Goal: Task Accomplishment & Management: Use online tool/utility

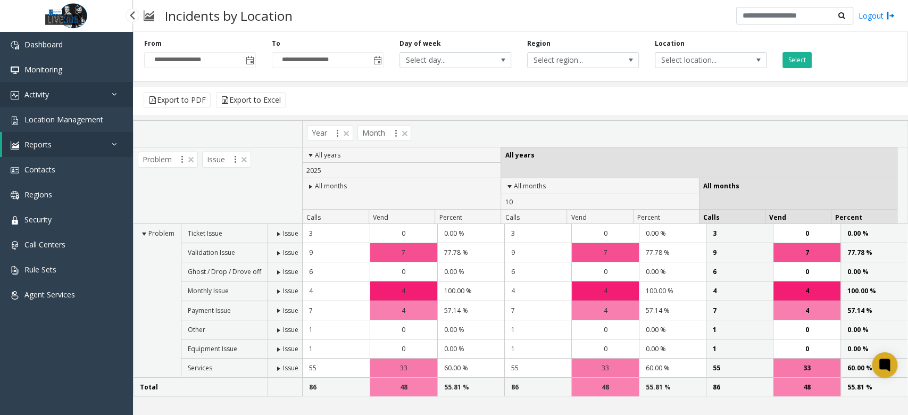
click at [78, 105] on link "Activity" at bounding box center [66, 94] width 133 height 25
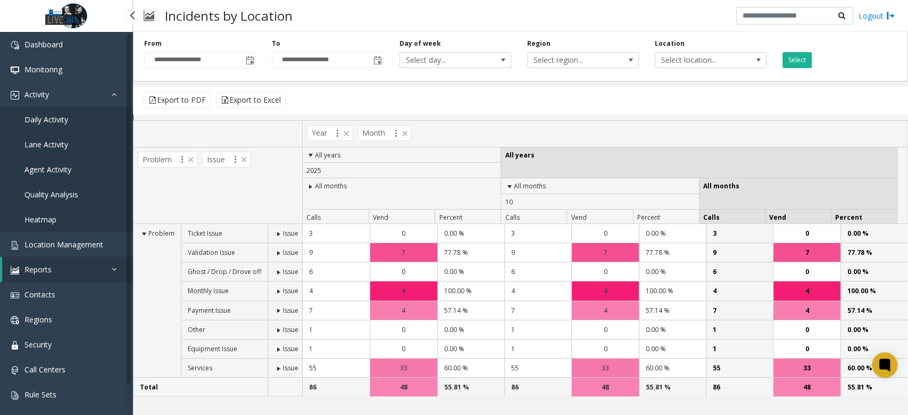
click at [50, 117] on span "Daily Activity" at bounding box center [46, 119] width 44 height 10
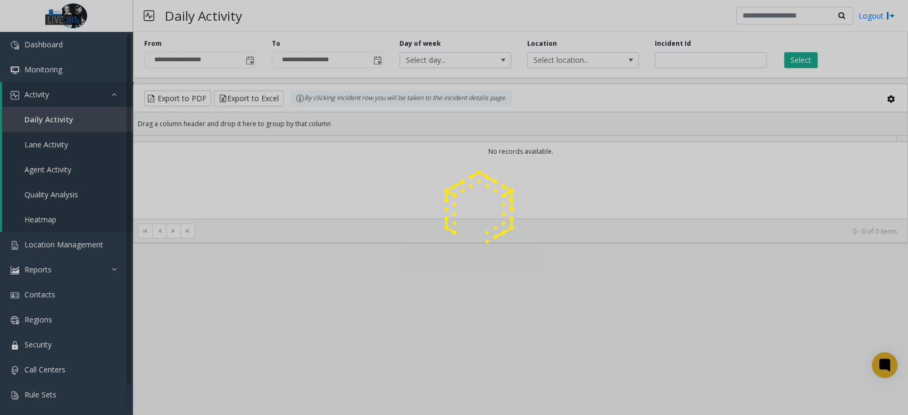
click at [72, 124] on div at bounding box center [454, 207] width 908 height 415
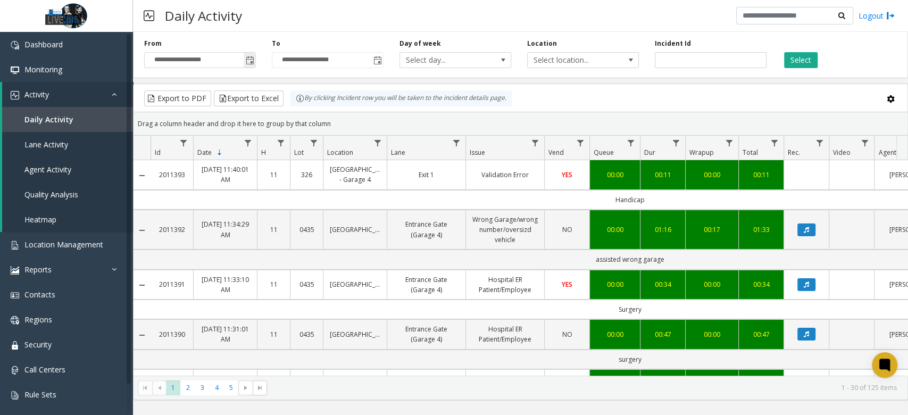
click at [249, 54] on span "Toggle popup" at bounding box center [250, 60] width 12 height 17
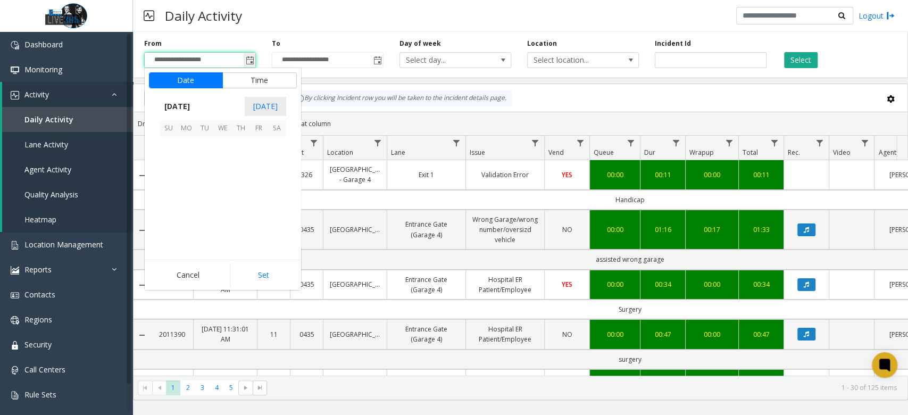
scroll to position [191097, 0]
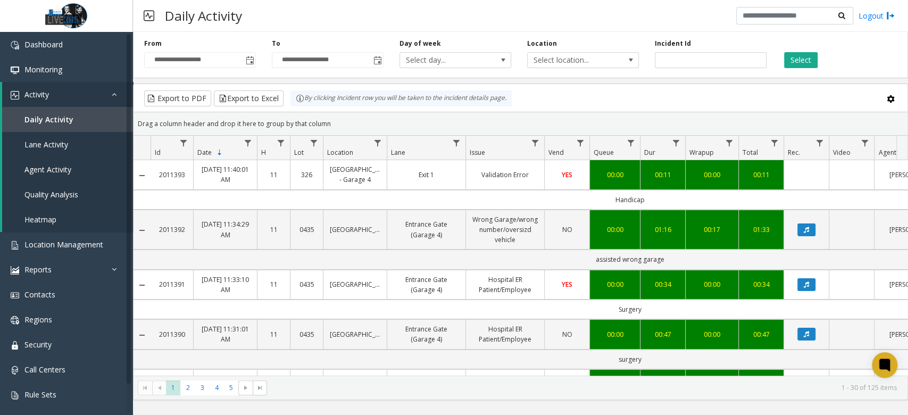
click at [346, 8] on div "Daily Activity Logout" at bounding box center [520, 16] width 775 height 32
click at [251, 58] on span "Toggle popup" at bounding box center [250, 60] width 9 height 9
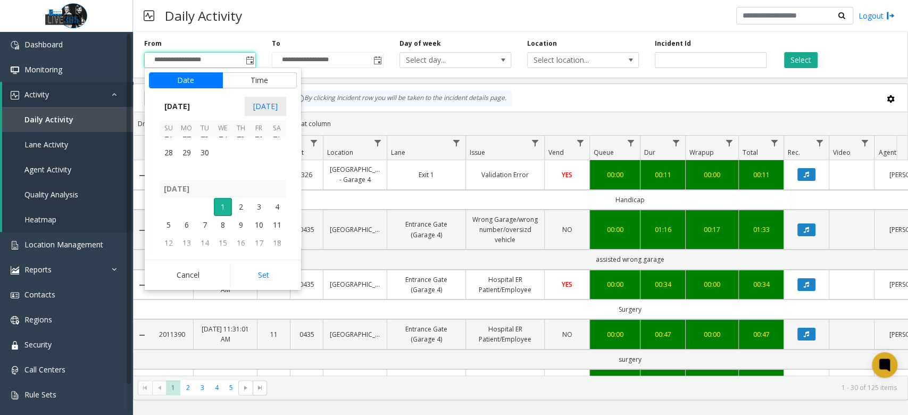
scroll to position [191025, 0]
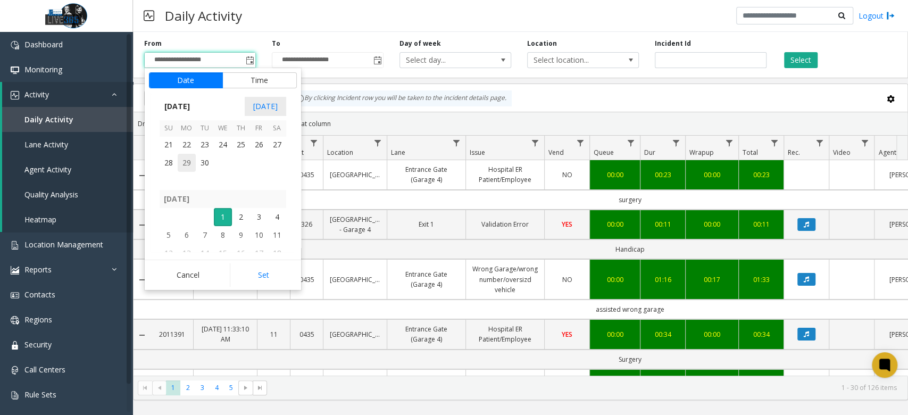
click at [188, 161] on span "29" at bounding box center [187, 163] width 18 height 18
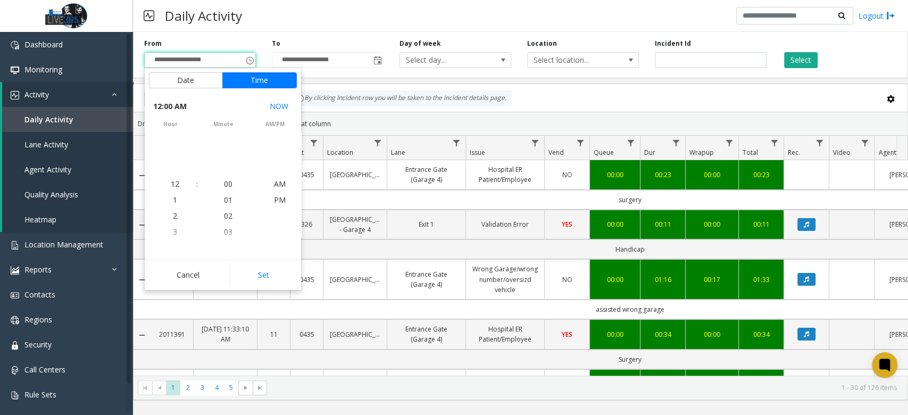
scroll to position [190970, 0]
click at [267, 270] on button "Set" at bounding box center [263, 274] width 67 height 23
type input "**********"
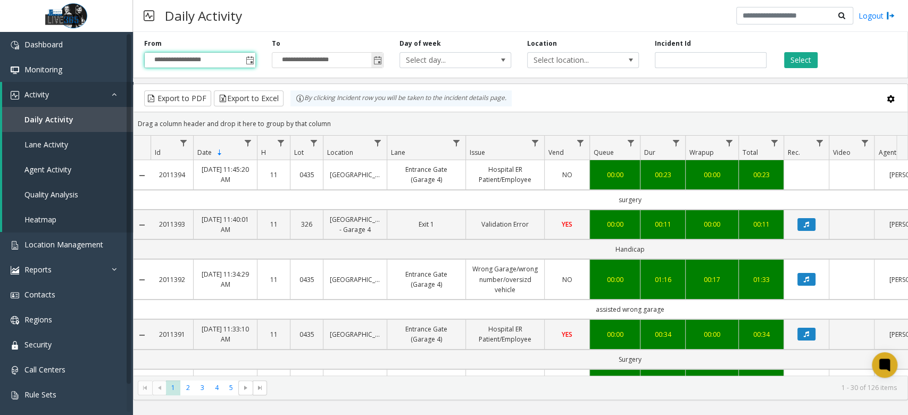
click at [381, 64] on span "Toggle popup" at bounding box center [378, 60] width 9 height 9
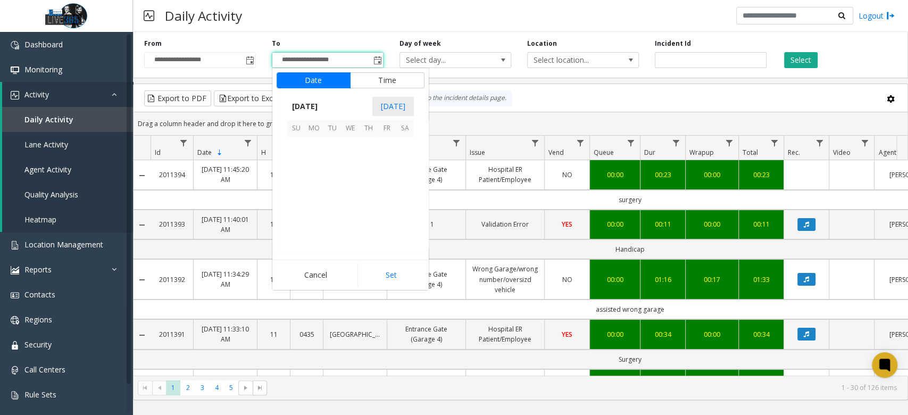
scroll to position [16, 0]
click at [333, 164] on span "30" at bounding box center [333, 163] width 18 height 18
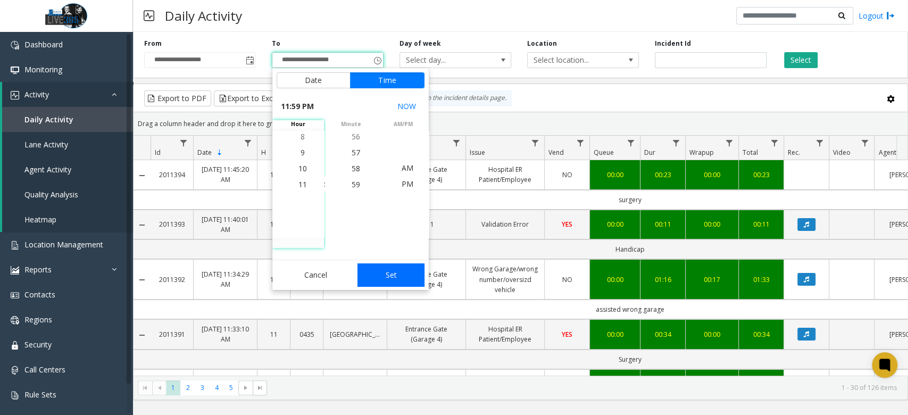
click at [393, 273] on button "Set" at bounding box center [391, 274] width 67 height 23
type input "**********"
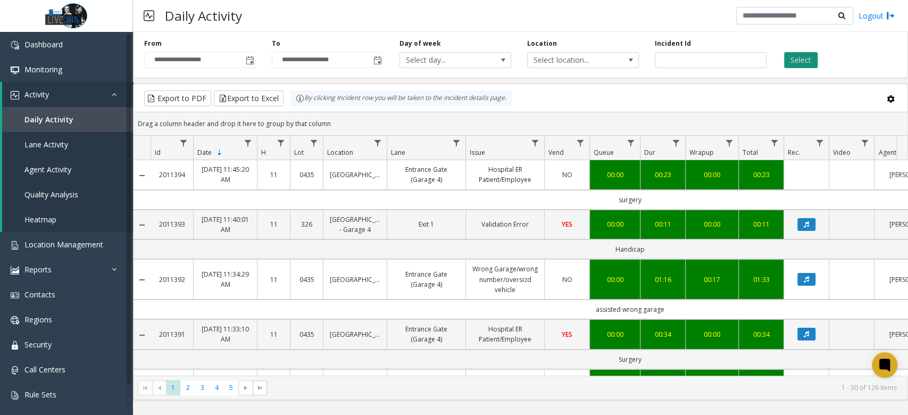
click at [795, 58] on button "Select" at bounding box center [801, 60] width 34 height 16
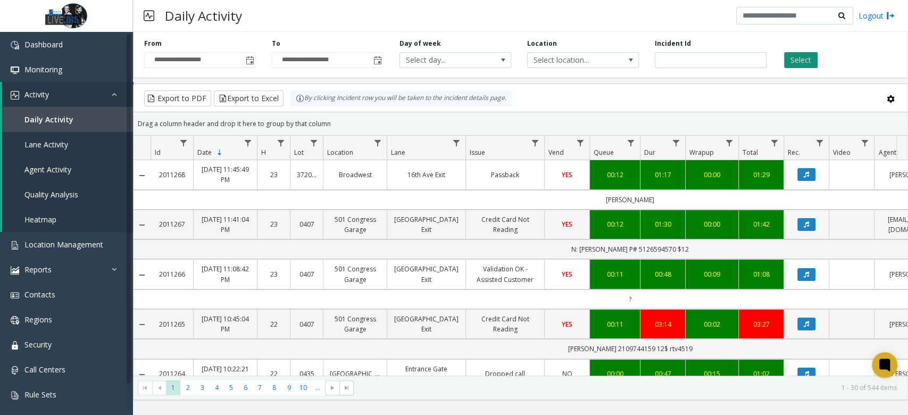
click at [810, 55] on button "Select" at bounding box center [801, 60] width 34 height 16
click at [805, 55] on button "Select" at bounding box center [801, 60] width 34 height 16
click at [268, 97] on button "Export to Excel" at bounding box center [249, 98] width 70 height 16
click at [65, 65] on link "Monitoring" at bounding box center [66, 69] width 133 height 25
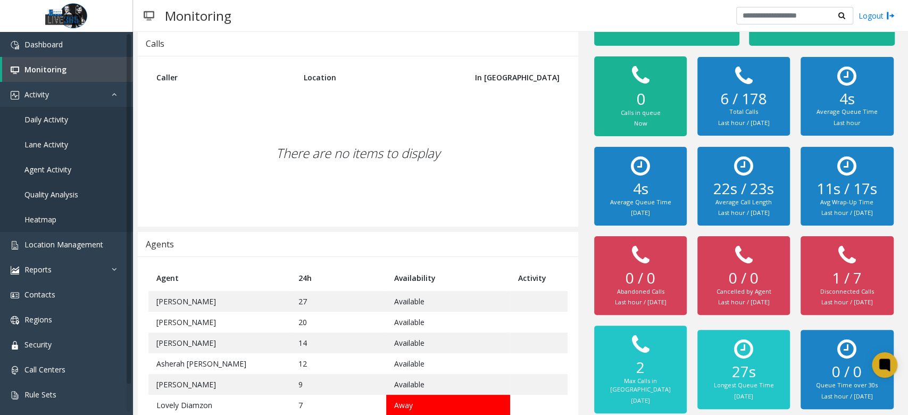
scroll to position [96, 0]
